Goal: Information Seeking & Learning: Learn about a topic

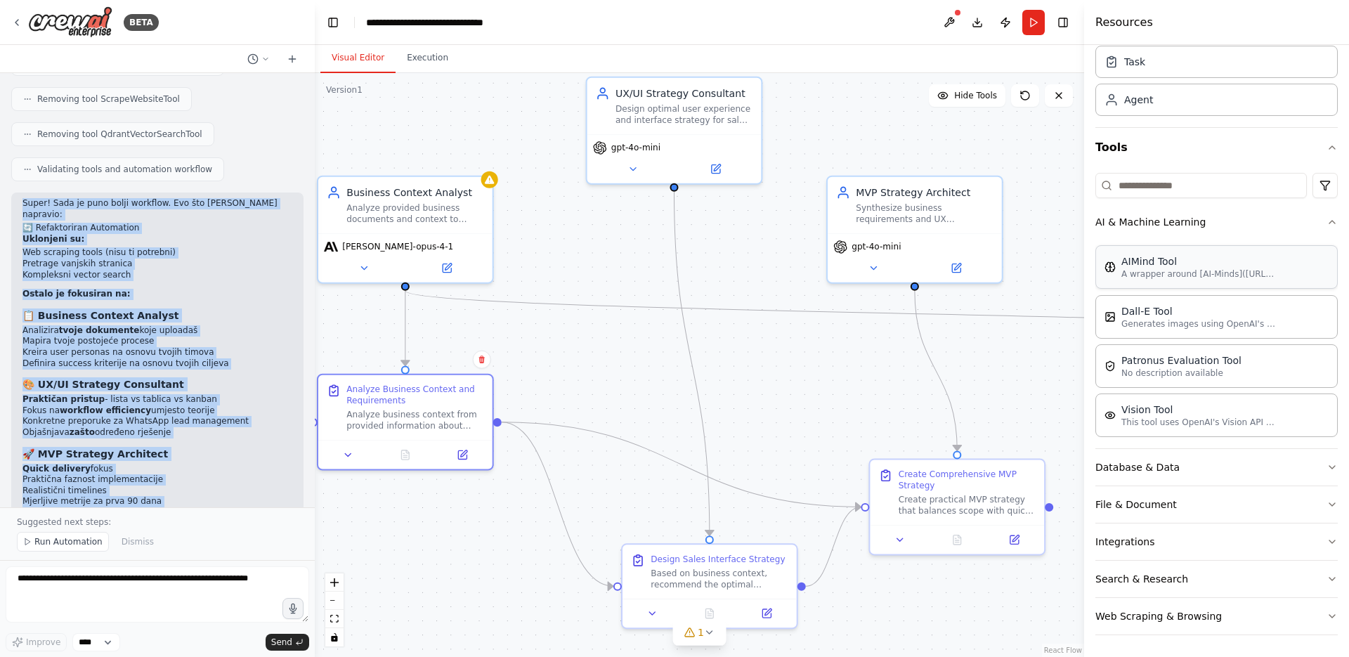
scroll to position [51, 0]
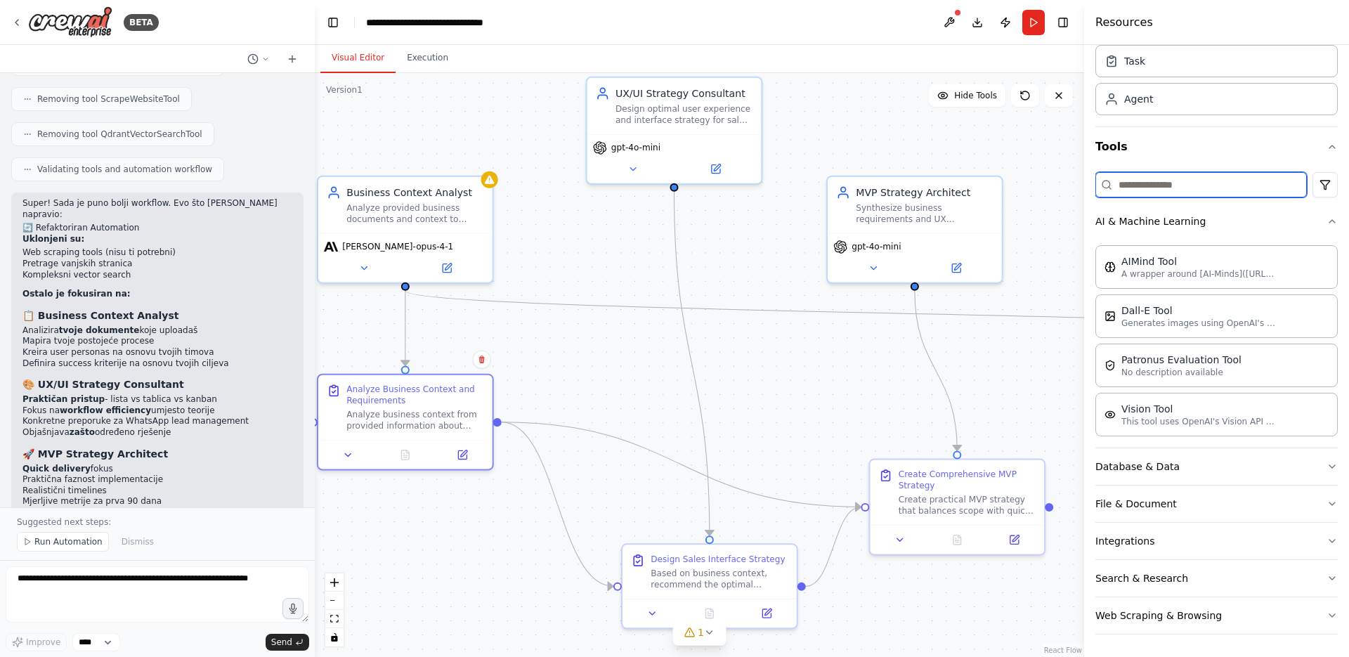
click at [1176, 175] on input at bounding box center [1201, 184] width 212 height 25
click at [1318, 192] on html "BETA azi meni treba razrada. ne odma PRD i to. Npr. [PERSON_NAME] MVP koji ima …" at bounding box center [674, 328] width 1349 height 657
click at [1318, 188] on html "BETA azi meni treba razrada. ne odma PRD i to. Npr. [PERSON_NAME] MVP koji ima …" at bounding box center [674, 328] width 1349 height 657
click at [1148, 550] on button "Integrations" at bounding box center [1216, 541] width 242 height 37
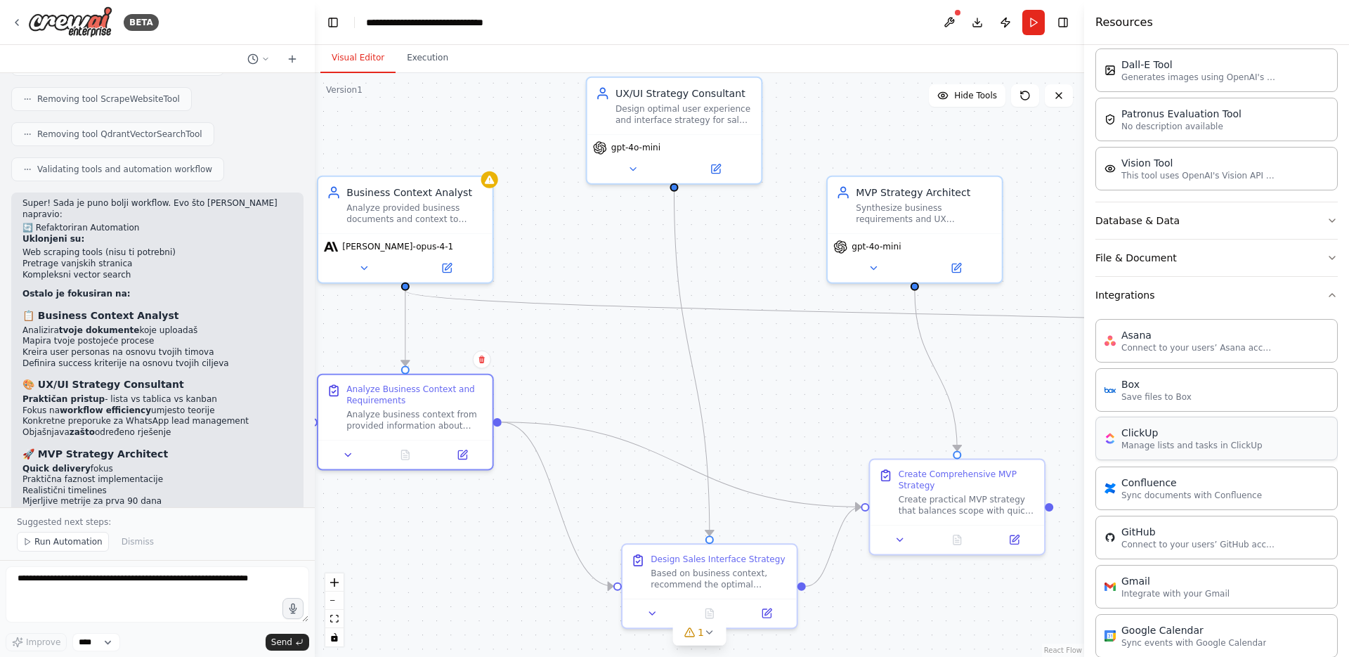
scroll to position [294, 0]
click at [1221, 258] on button "File & Document" at bounding box center [1216, 260] width 242 height 37
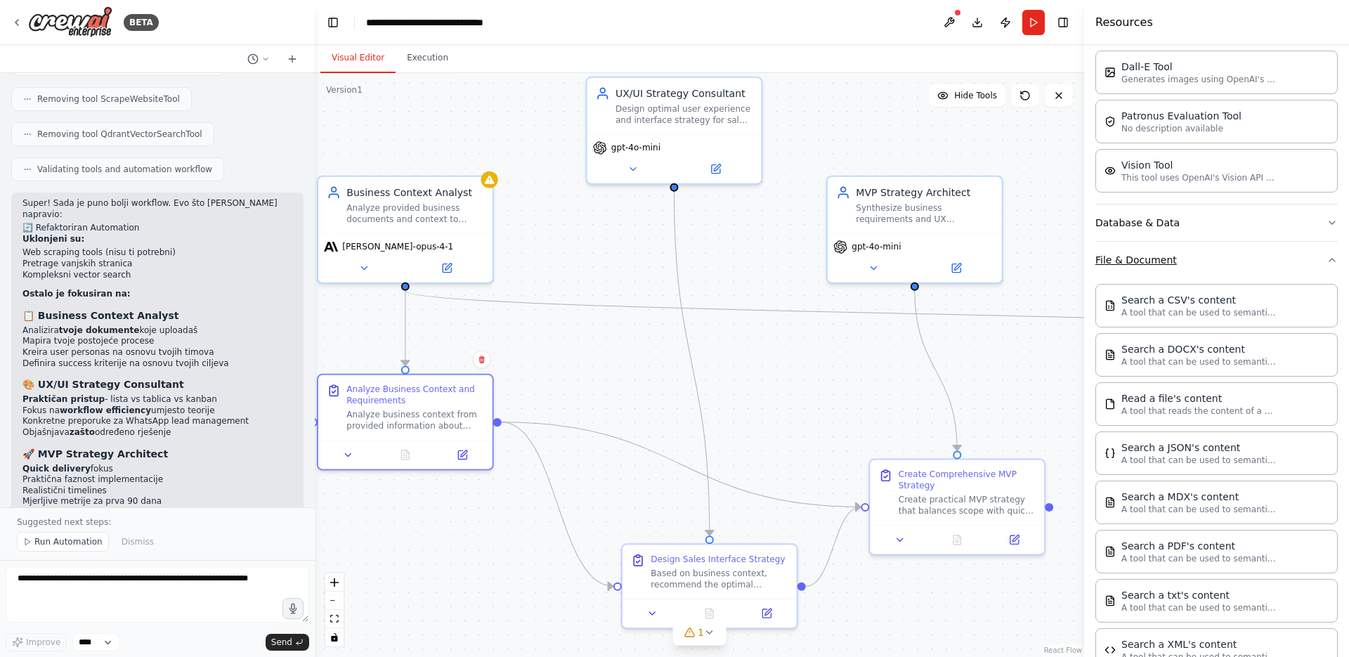
click at [1221, 259] on button "File & Document" at bounding box center [1216, 260] width 242 height 37
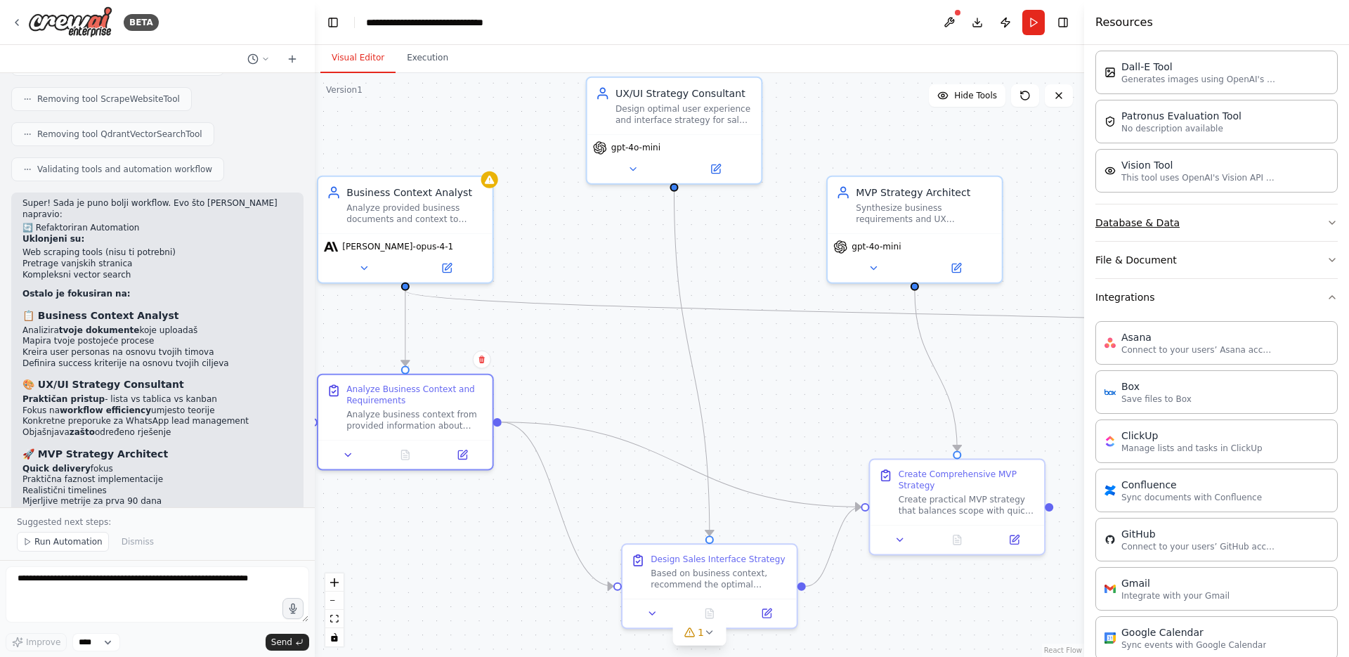
click at [1235, 228] on button "Database & Data" at bounding box center [1216, 222] width 242 height 37
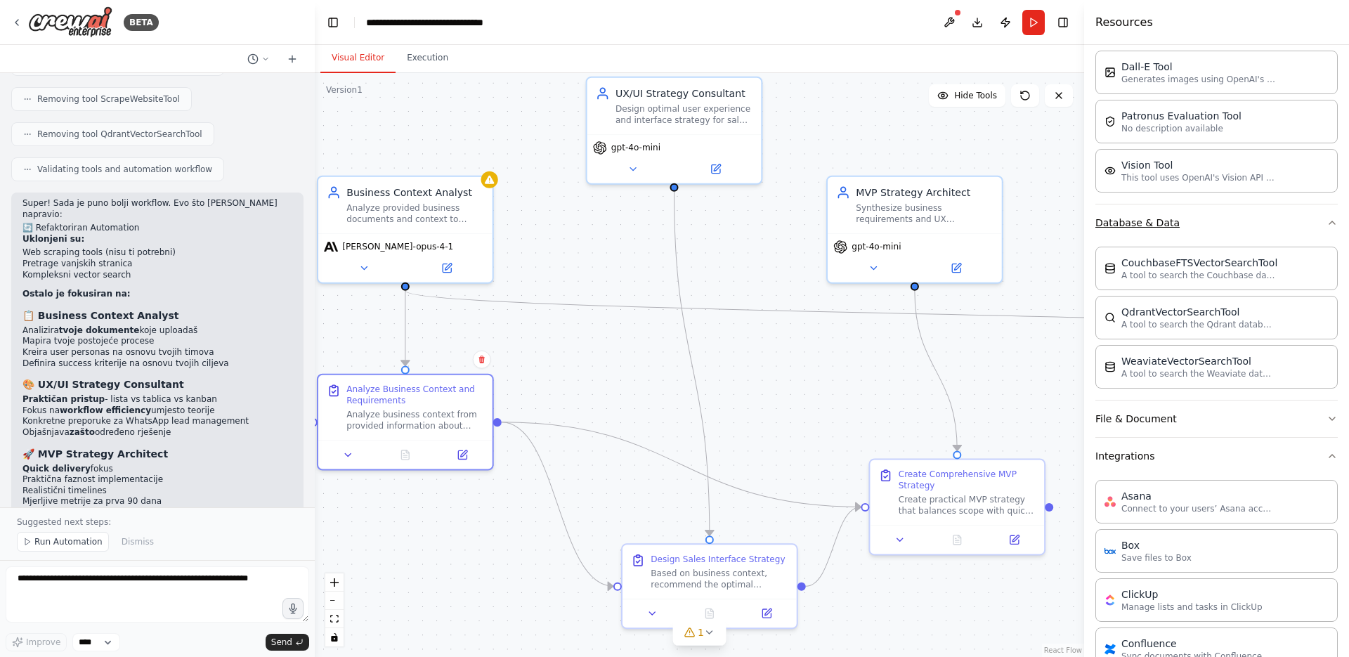
click at [1235, 228] on button "Database & Data" at bounding box center [1216, 222] width 242 height 37
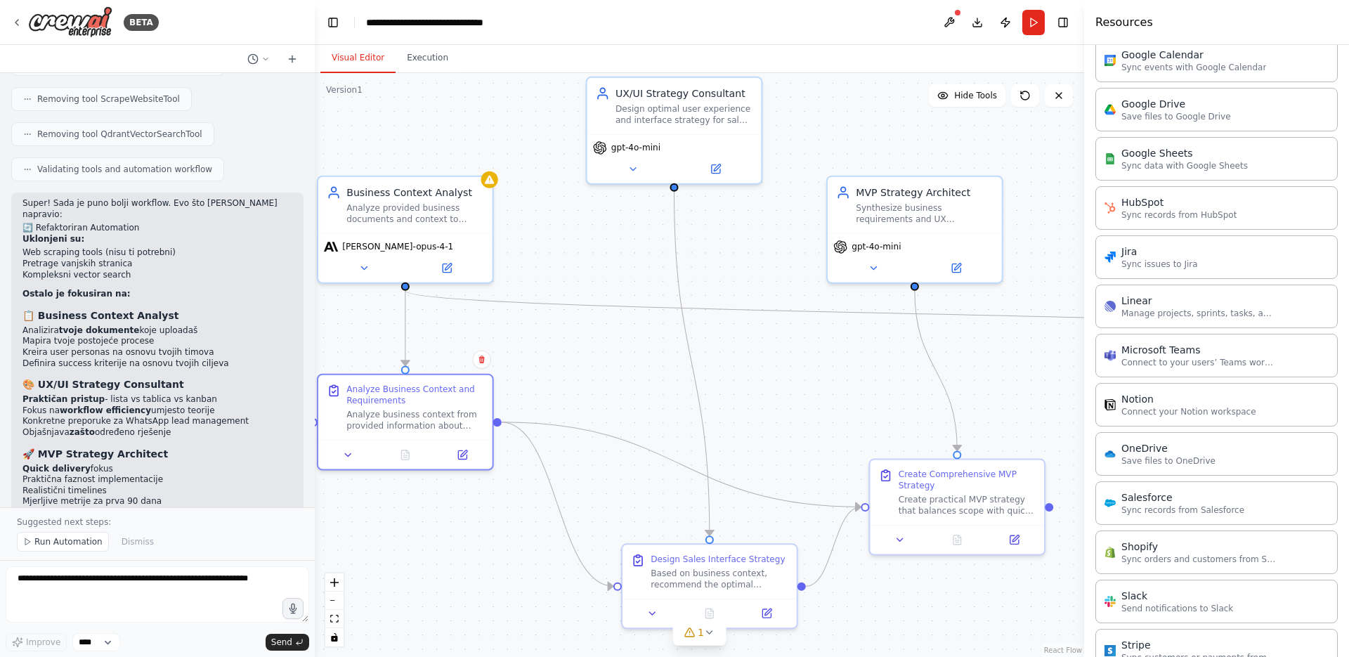
scroll to position [1046, 0]
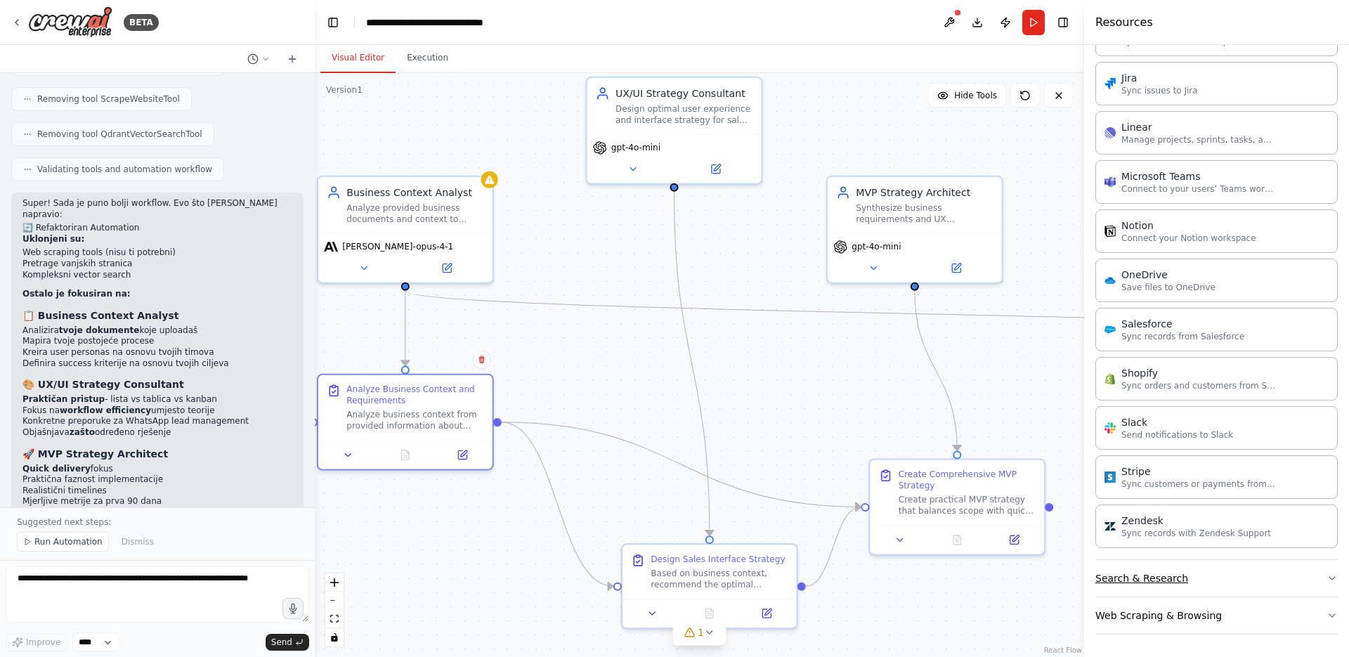
click at [1193, 571] on button "Search & Research" at bounding box center [1216, 578] width 242 height 37
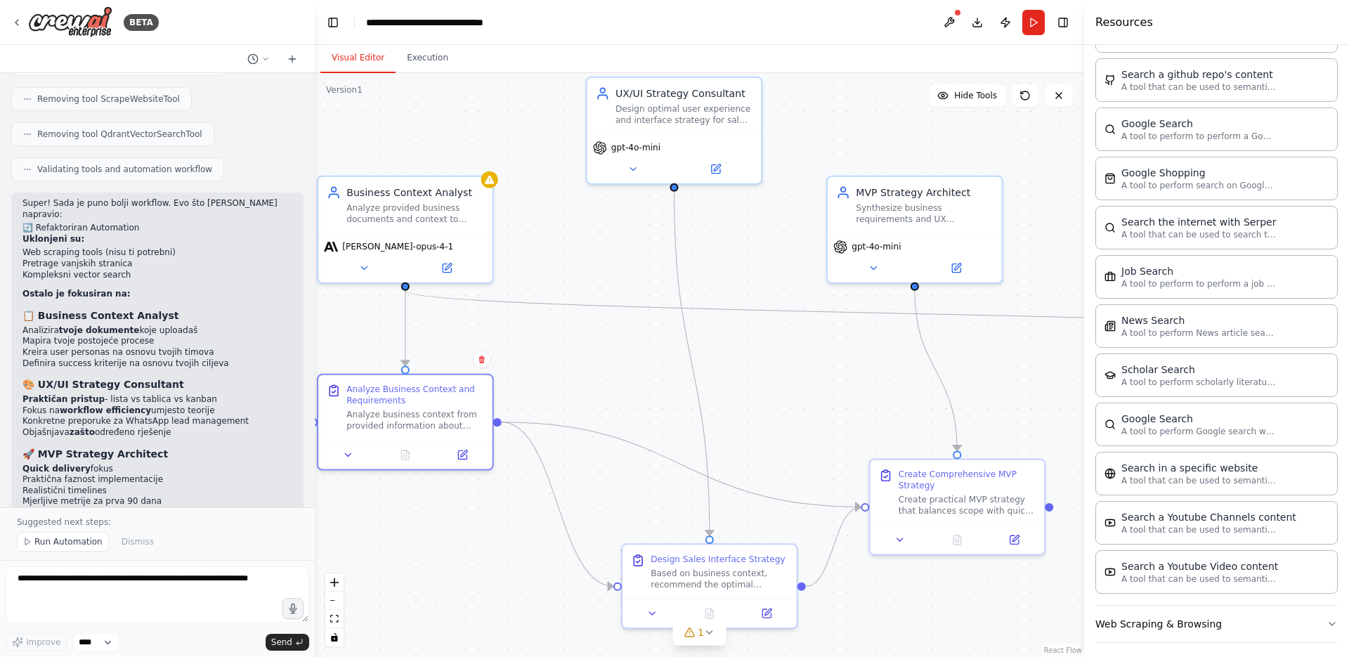
scroll to position [1745, 0]
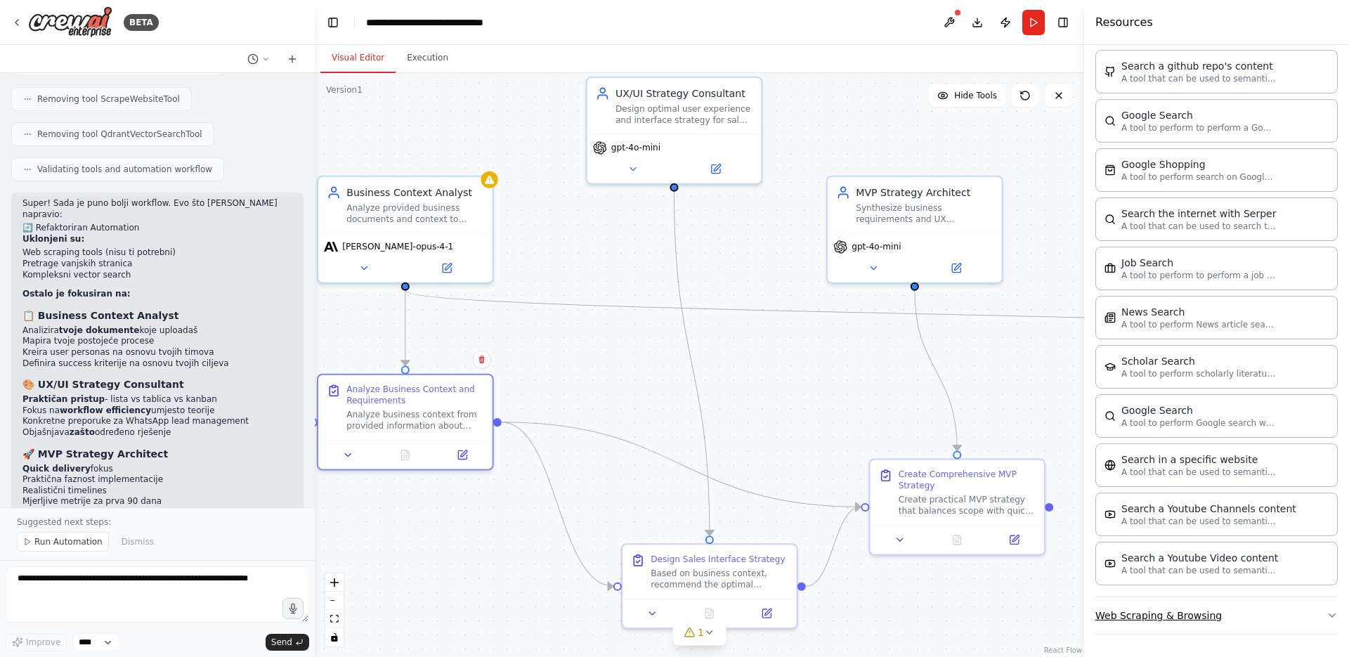
click at [1228, 623] on button "Web Scraping & Browsing" at bounding box center [1216, 615] width 242 height 37
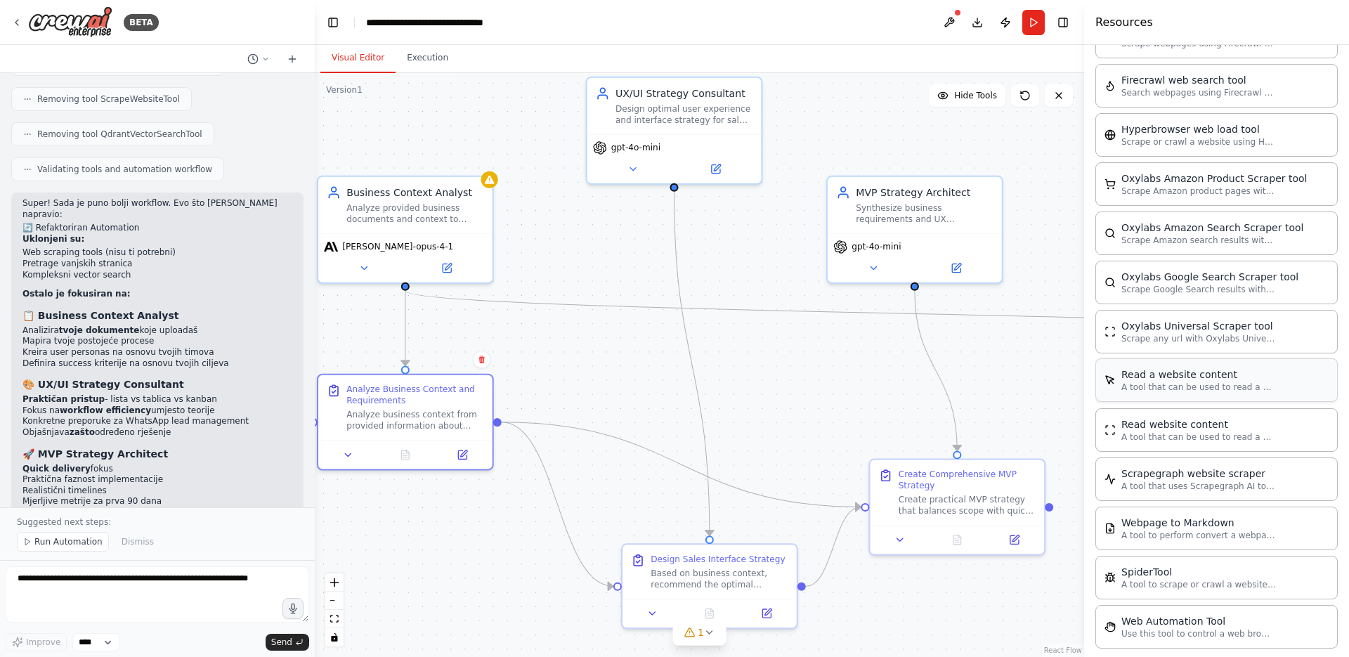
scroll to position [2495, 0]
